Goal: Information Seeking & Learning: Learn about a topic

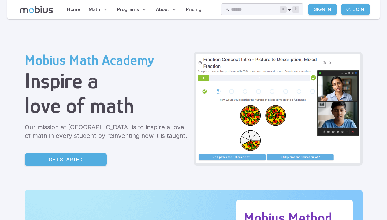
click at [49, 156] on p "Get Started" at bounding box center [66, 159] width 34 height 7
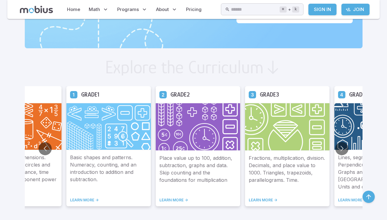
scroll to position [302, 0]
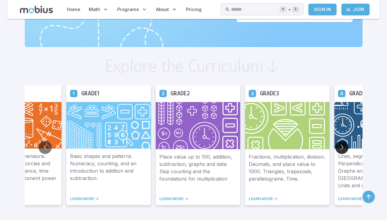
click at [335, 147] on button "Go to next slide" at bounding box center [341, 147] width 13 height 13
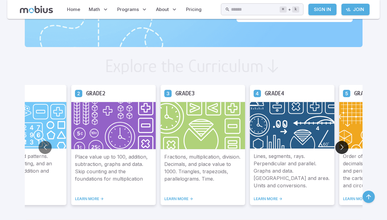
click at [335, 144] on button "Go to next slide" at bounding box center [341, 147] width 13 height 13
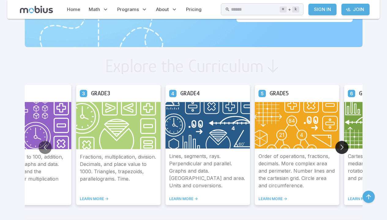
click at [335, 143] on button "Go to next slide" at bounding box center [341, 147] width 13 height 13
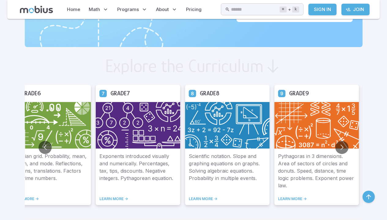
click at [54, 122] on img at bounding box center [48, 125] width 84 height 47
click at [19, 198] on link "LEARN MORE ->" at bounding box center [48, 199] width 77 height 5
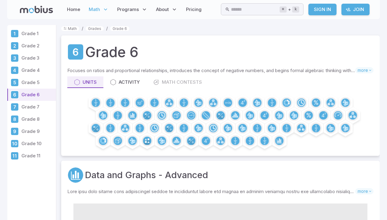
click at [93, 100] on circle at bounding box center [95, 103] width 8 height 8
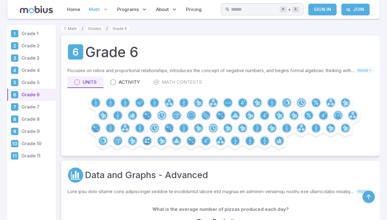
scroll to position [152, 0]
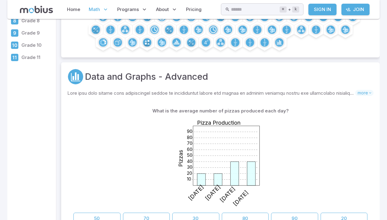
scroll to position [142, 0]
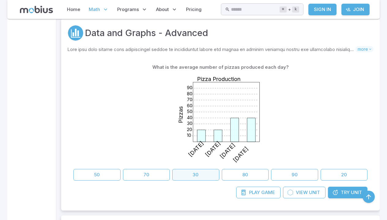
click at [201, 169] on button "30" at bounding box center [195, 175] width 47 height 12
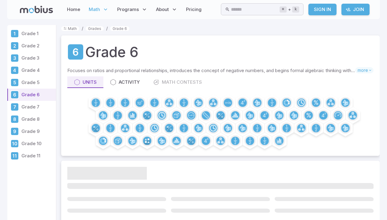
scroll to position [152, 0]
